Goal: Navigation & Orientation: Find specific page/section

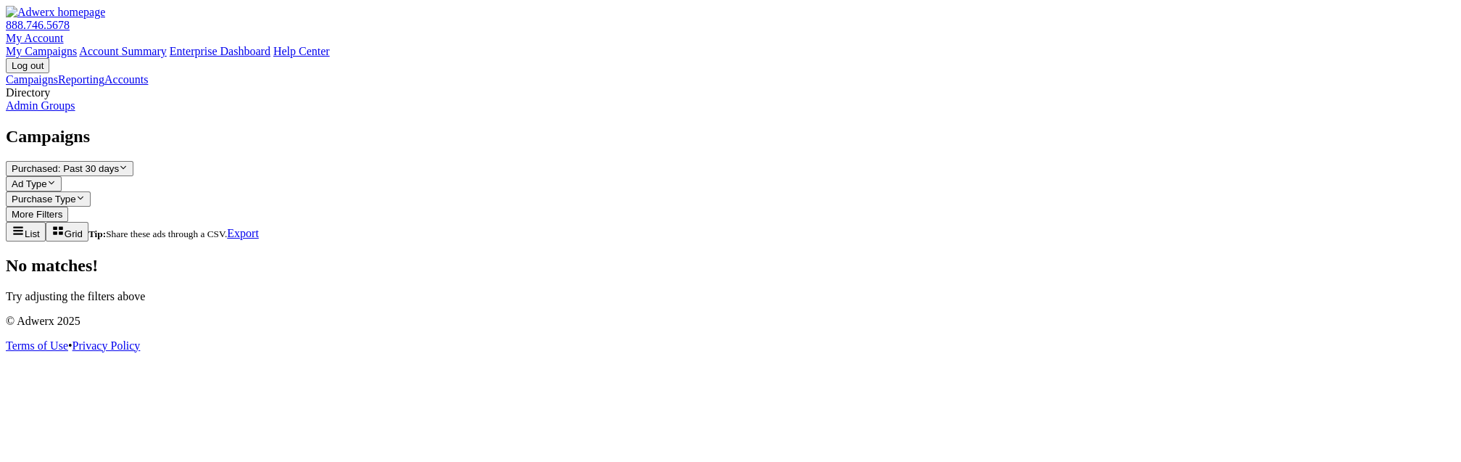
click at [64, 32] on link "My Account" at bounding box center [35, 38] width 58 height 12
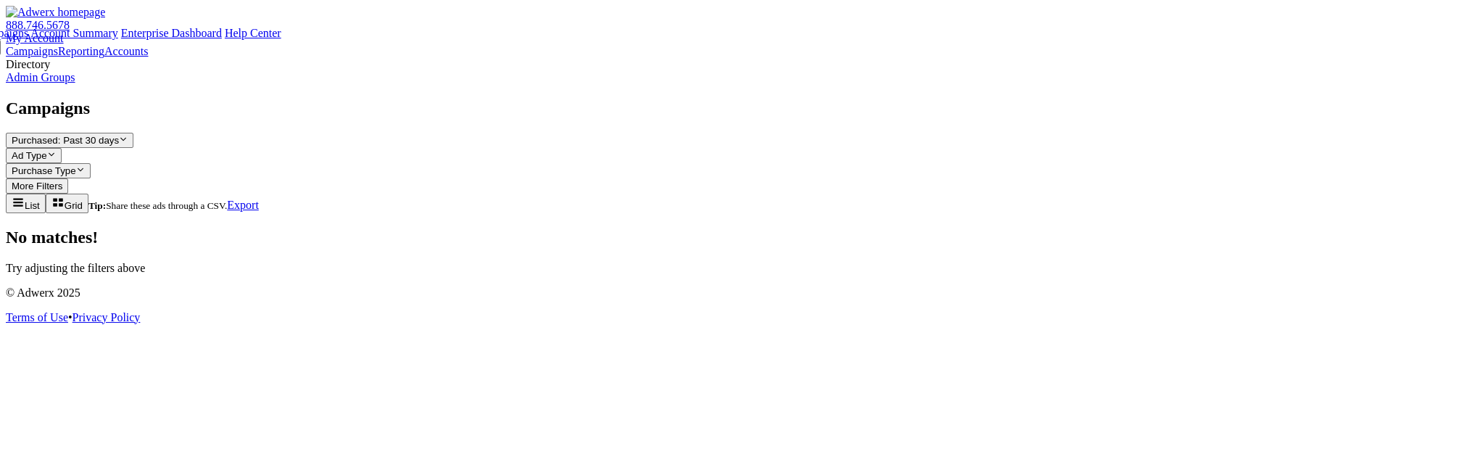
click at [117, 39] on link "Account Summary" at bounding box center [73, 33] width 87 height 12
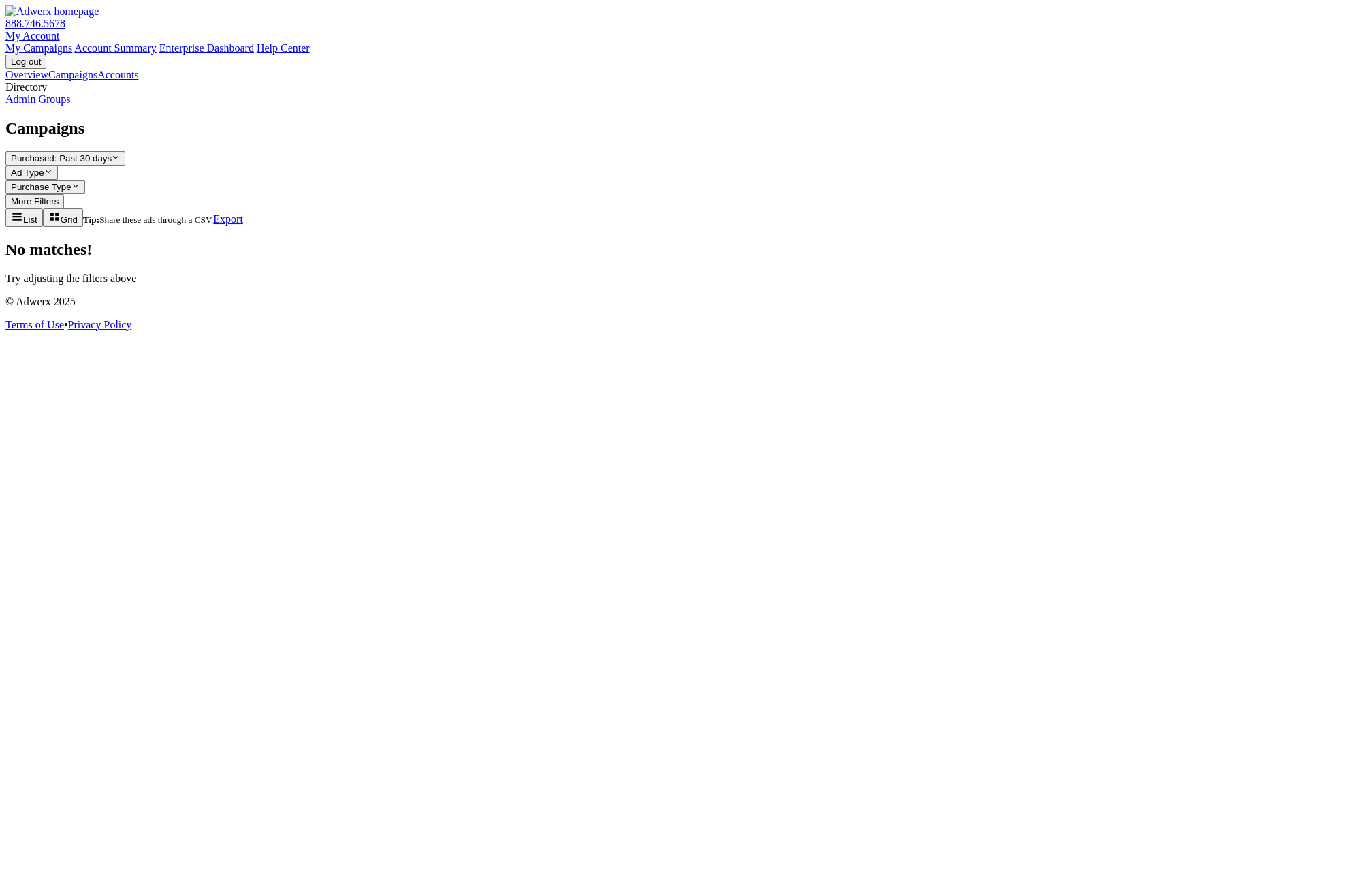
click at [48, 77] on link "Overview" at bounding box center [27, 74] width 43 height 11
